Goal: Obtain resource: Download file/media

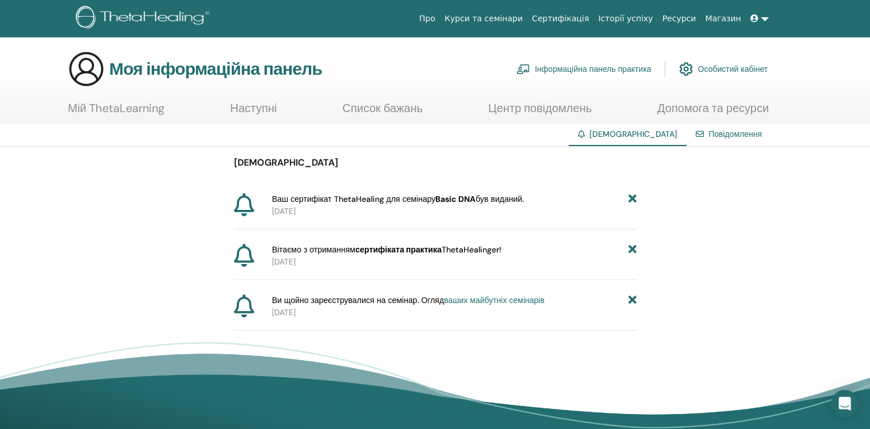
click at [761, 22] on link at bounding box center [760, 18] width 28 height 21
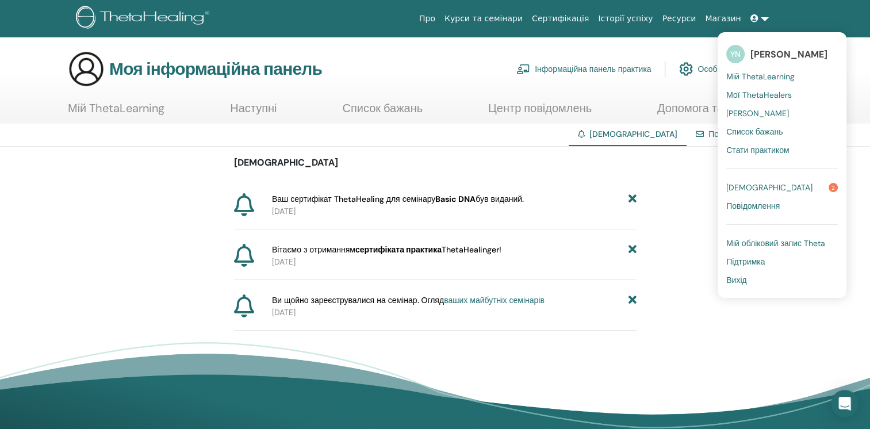
click at [752, 112] on span "Мої семінари" at bounding box center [757, 113] width 63 height 10
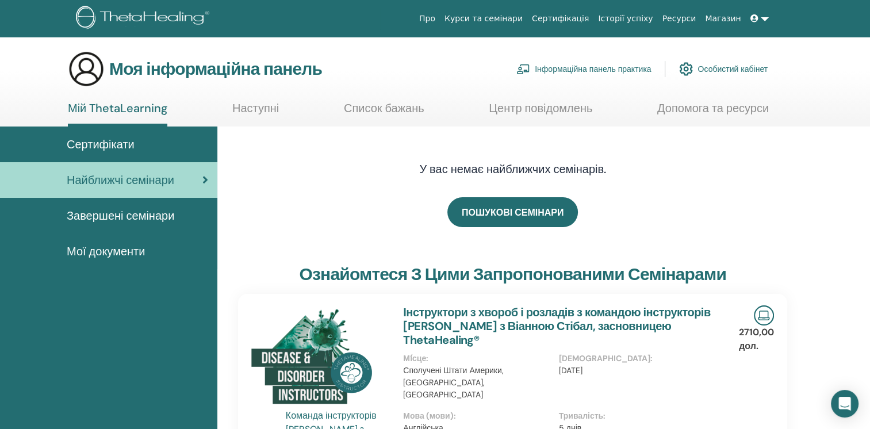
click at [88, 140] on span "Сертифікати" at bounding box center [101, 144] width 68 height 17
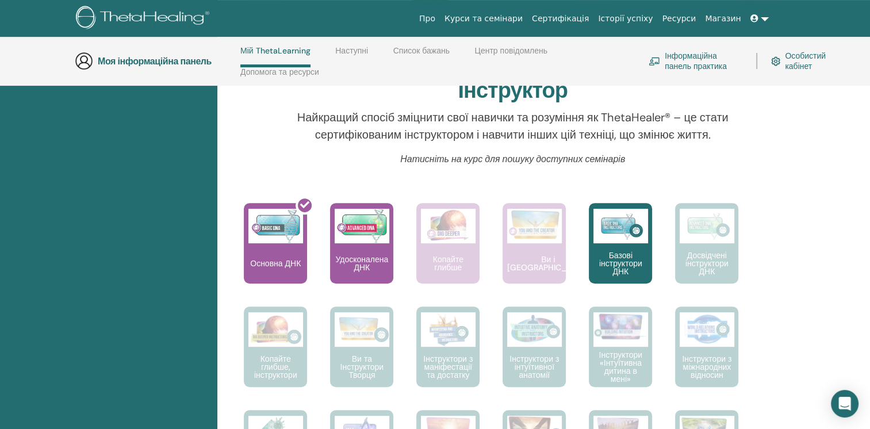
scroll to position [393, 0]
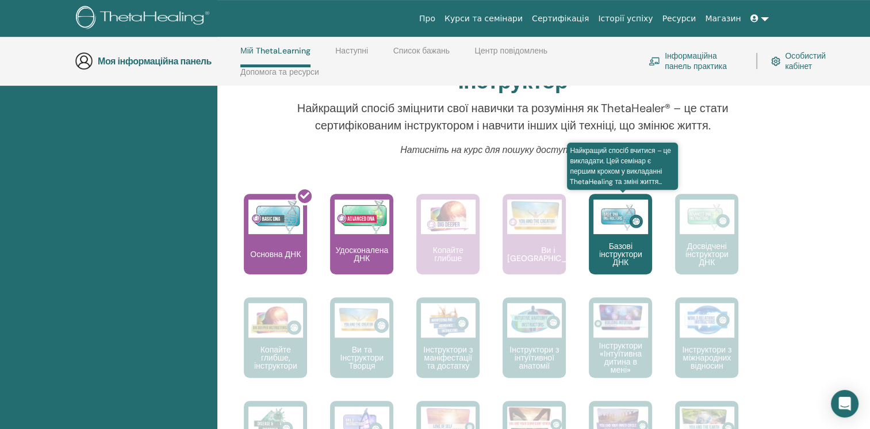
click at [614, 266] on div "Базові інструктори ДНК" at bounding box center [620, 234] width 63 height 80
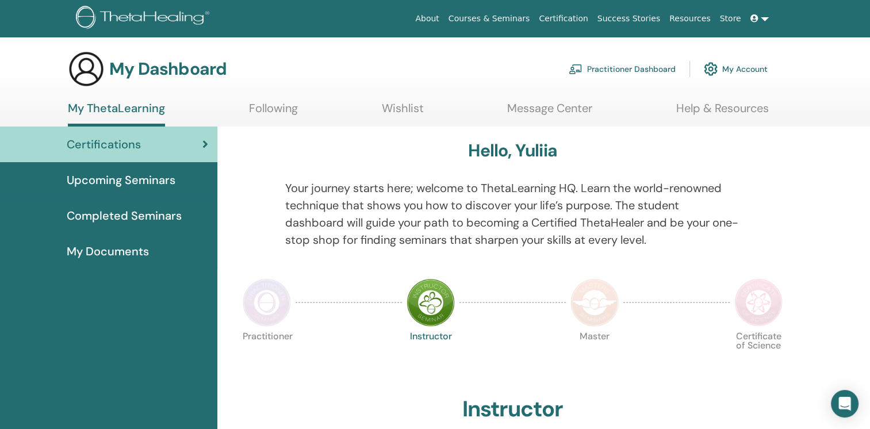
click at [423, 300] on img at bounding box center [430, 302] width 48 height 48
click at [122, 183] on span "Upcoming Seminars" at bounding box center [121, 179] width 109 height 17
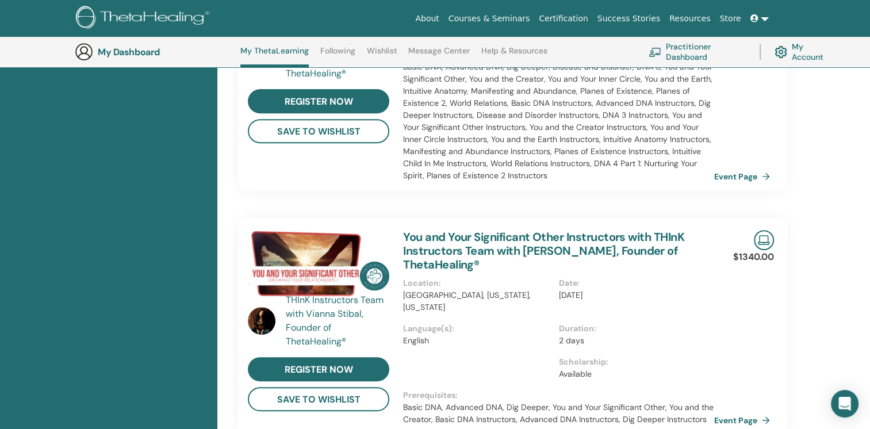
scroll to position [202, 0]
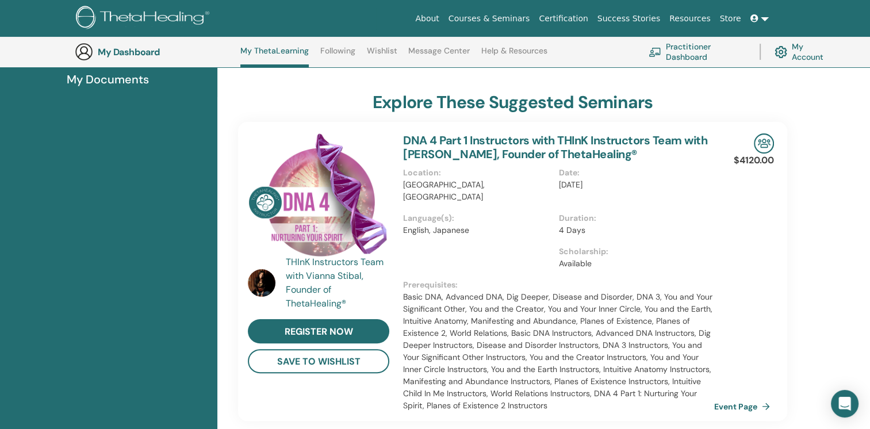
click at [126, 78] on span "My Documents" at bounding box center [108, 79] width 82 height 17
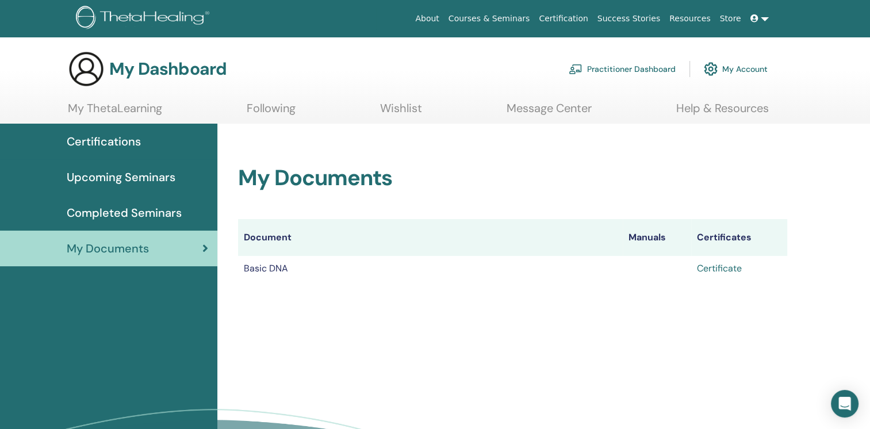
click at [719, 267] on link "Certificate" at bounding box center [719, 268] width 45 height 12
